Goal: Task Accomplishment & Management: Complete application form

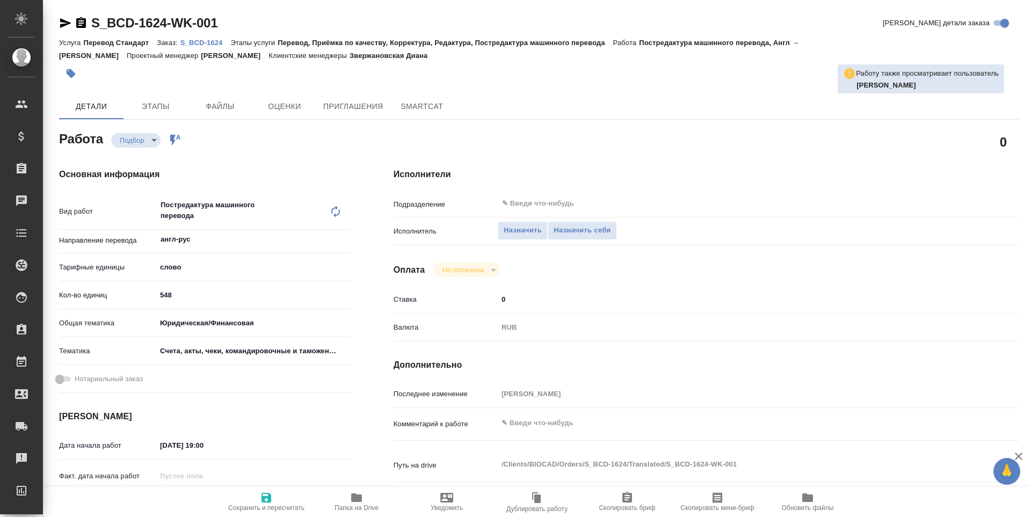
click at [352, 515] on button "Папка на Drive" at bounding box center [357, 502] width 90 height 30
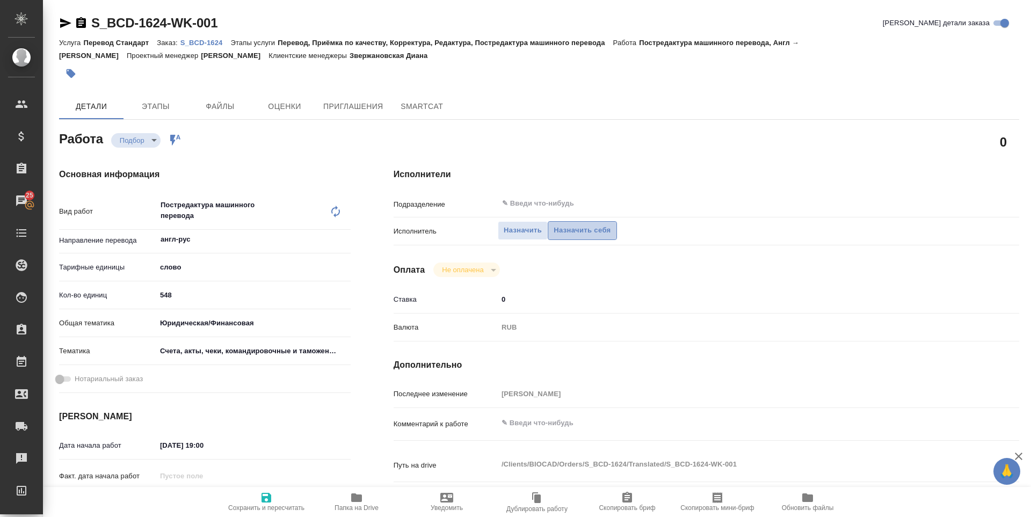
click at [568, 226] on span "Назначить себя" at bounding box center [582, 231] width 57 height 12
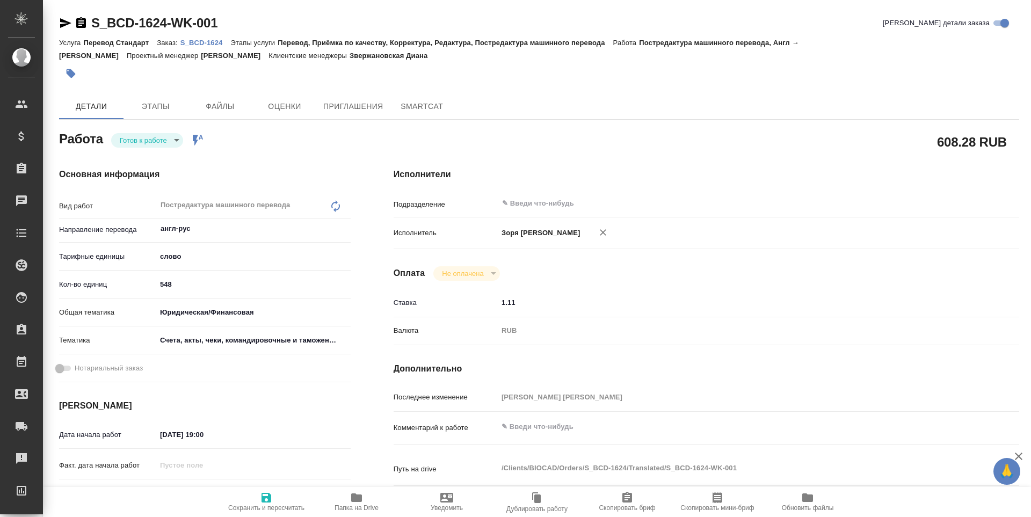
type textarea "x"
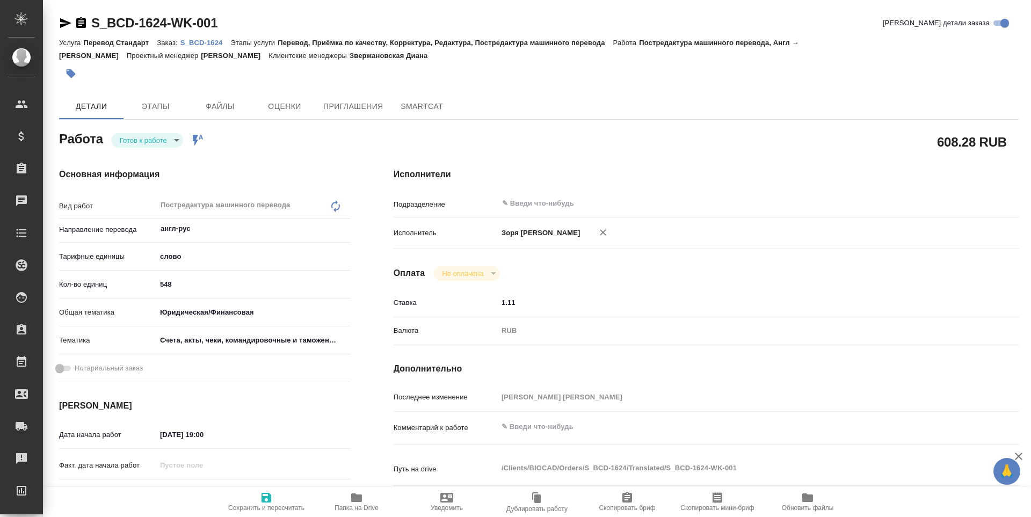
type textarea "x"
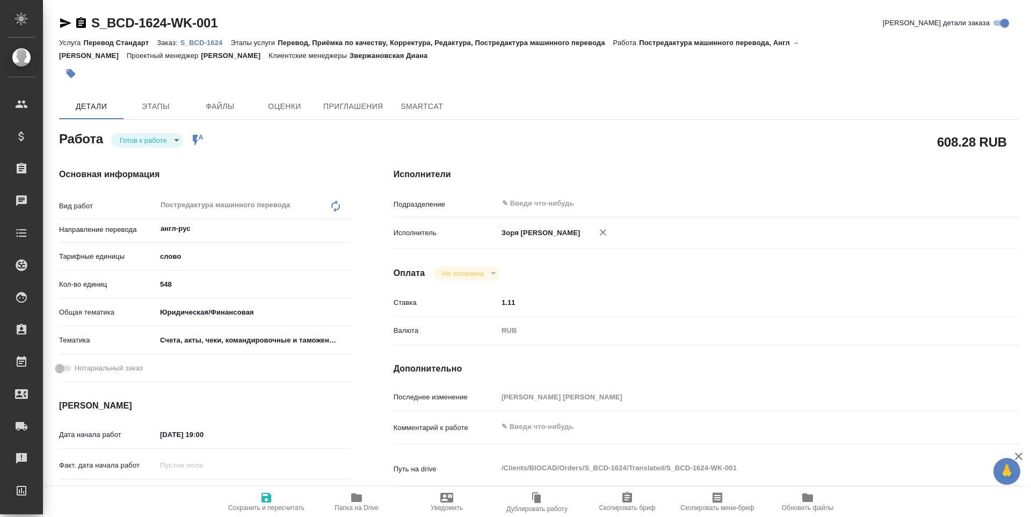
type textarea "x"
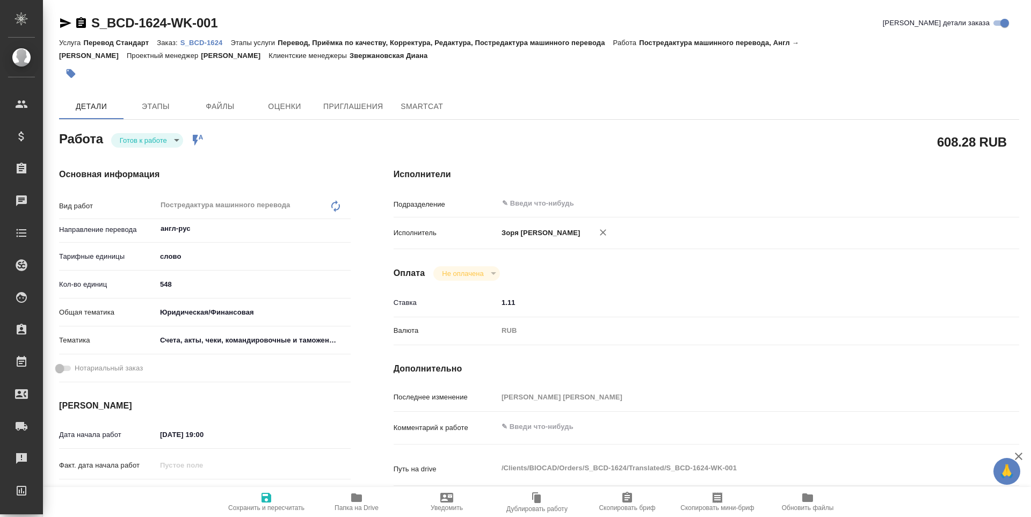
type textarea "x"
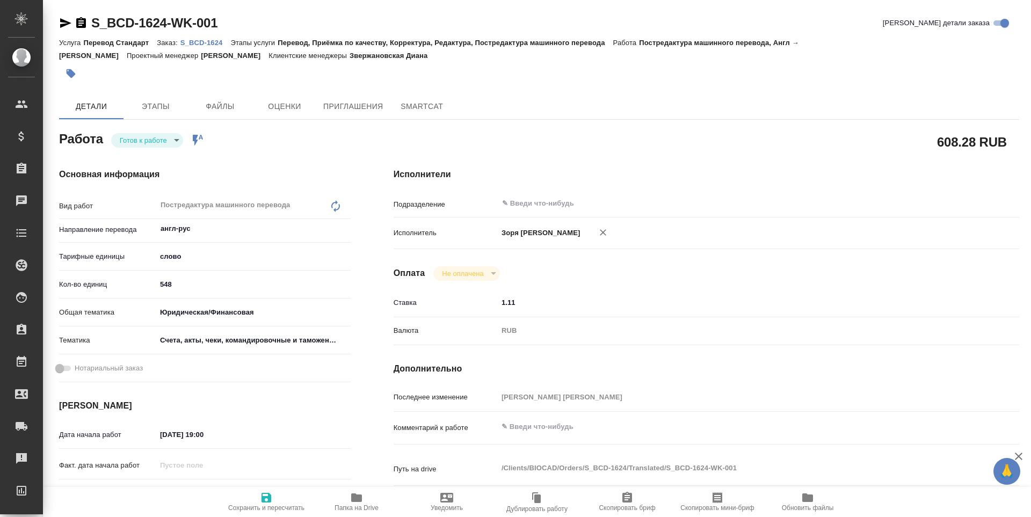
type textarea "x"
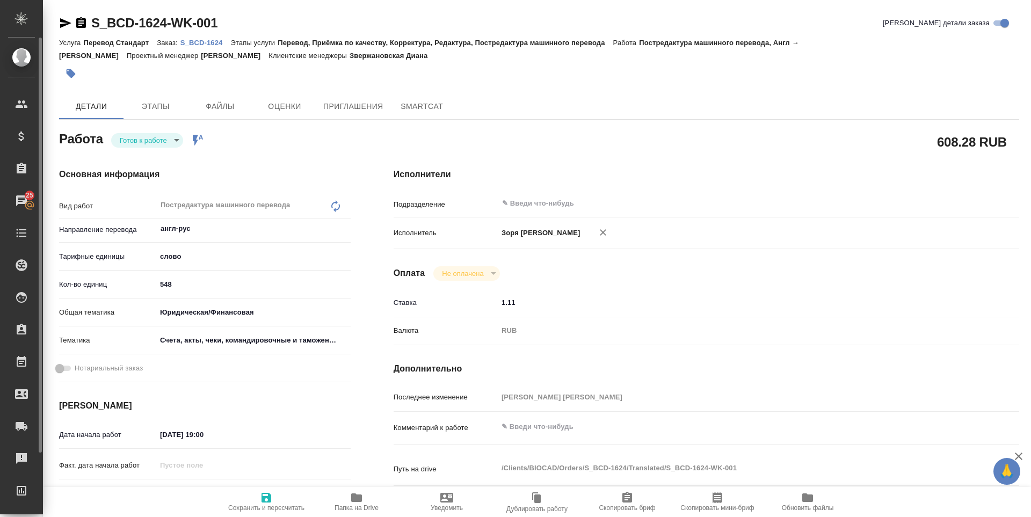
type textarea "x"
